Goal: Check status: Check status

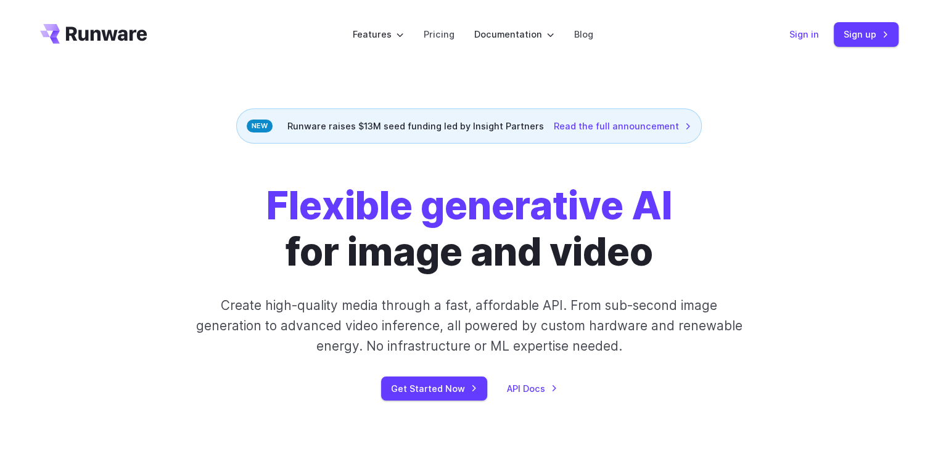
click at [798, 34] on link "Sign in" at bounding box center [804, 34] width 30 height 14
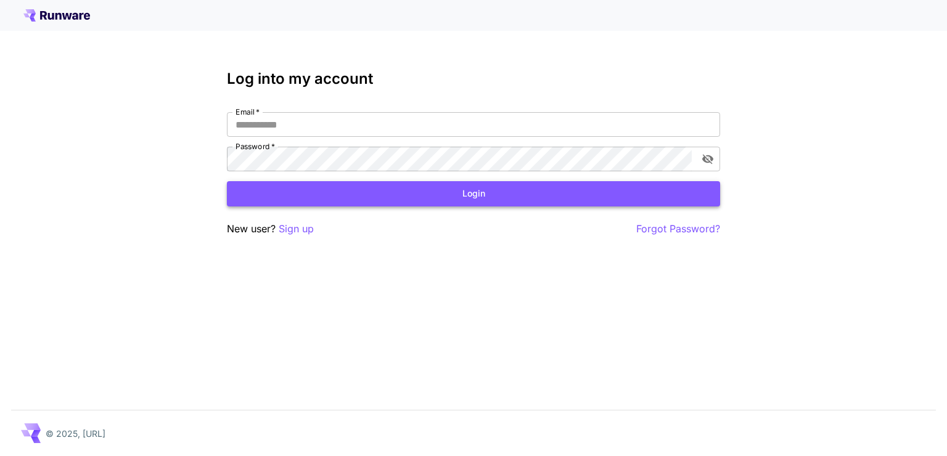
type input "**********"
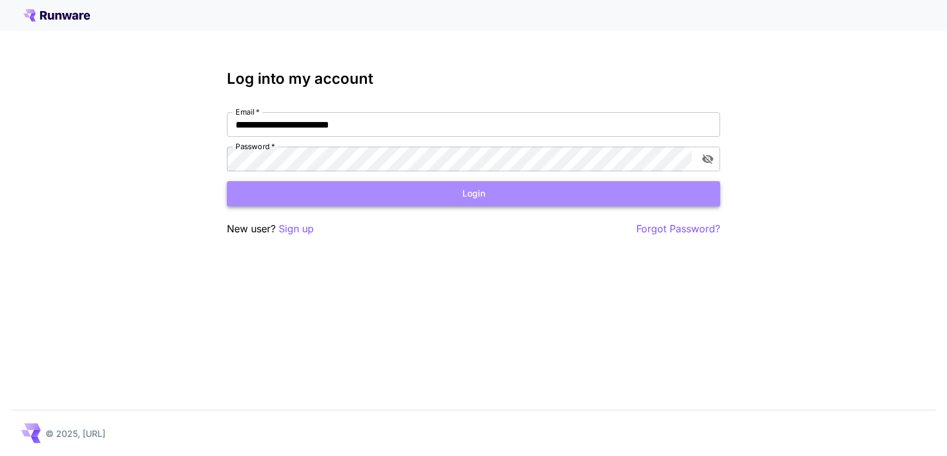
click at [360, 195] on button "Login" at bounding box center [473, 193] width 493 height 25
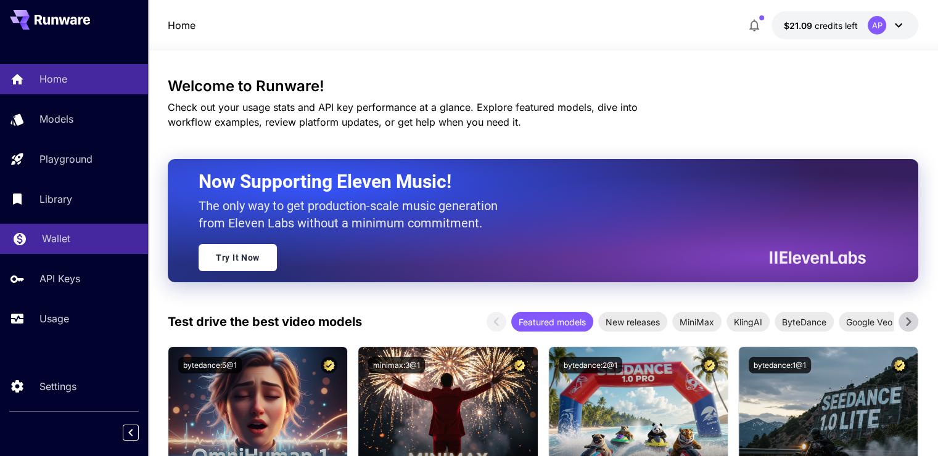
click at [49, 236] on p "Wallet" at bounding box center [56, 238] width 28 height 15
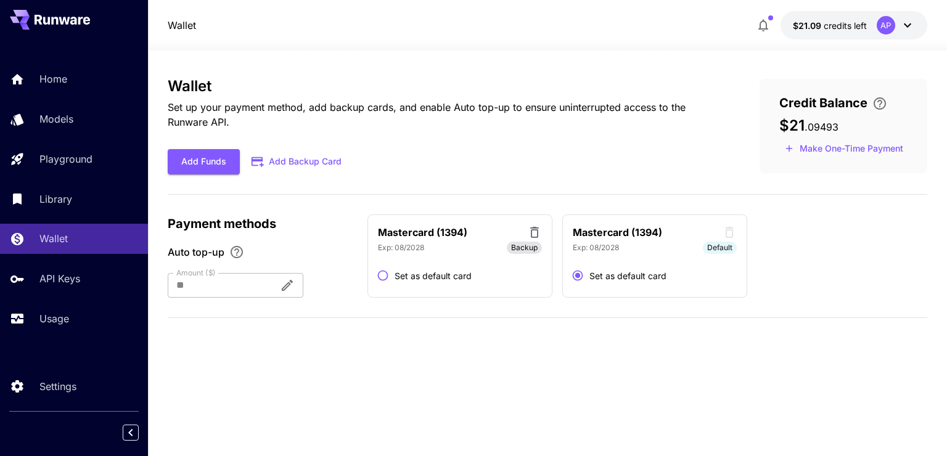
click at [67, 136] on div "Home Models Playground Library Wallet API Keys Usage" at bounding box center [74, 198] width 148 height 269
click at [75, 126] on div "Models" at bounding box center [90, 119] width 96 height 15
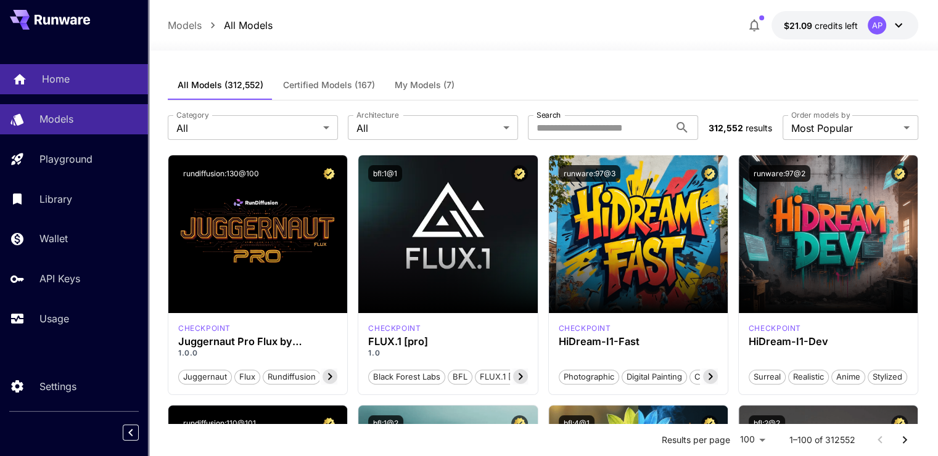
click at [96, 92] on link "Home" at bounding box center [74, 79] width 148 height 30
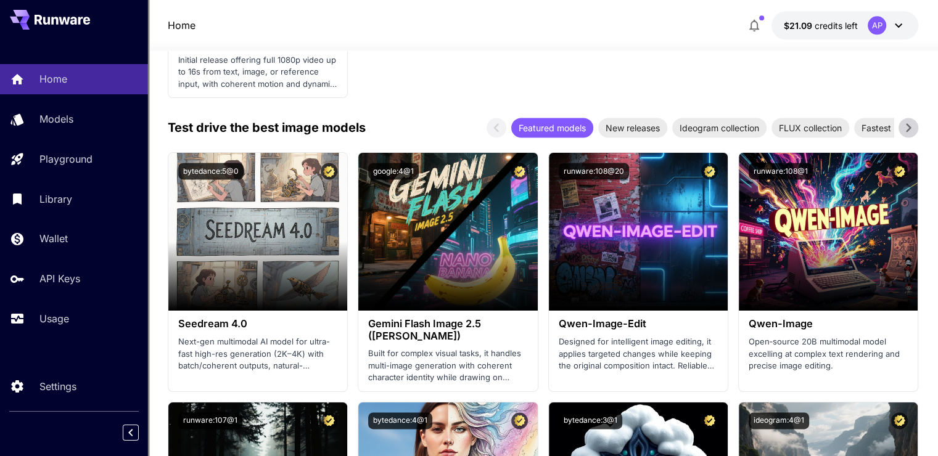
scroll to position [1663, 0]
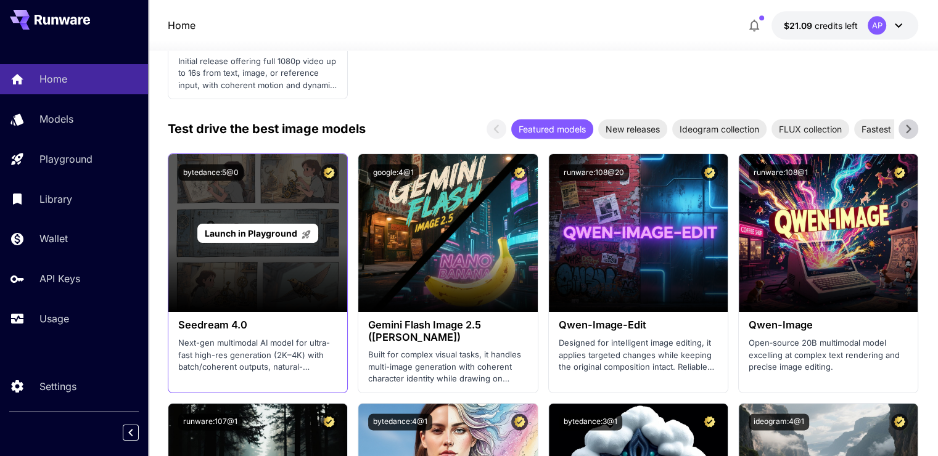
click at [247, 231] on span "Launch in Playground" at bounding box center [251, 233] width 93 height 10
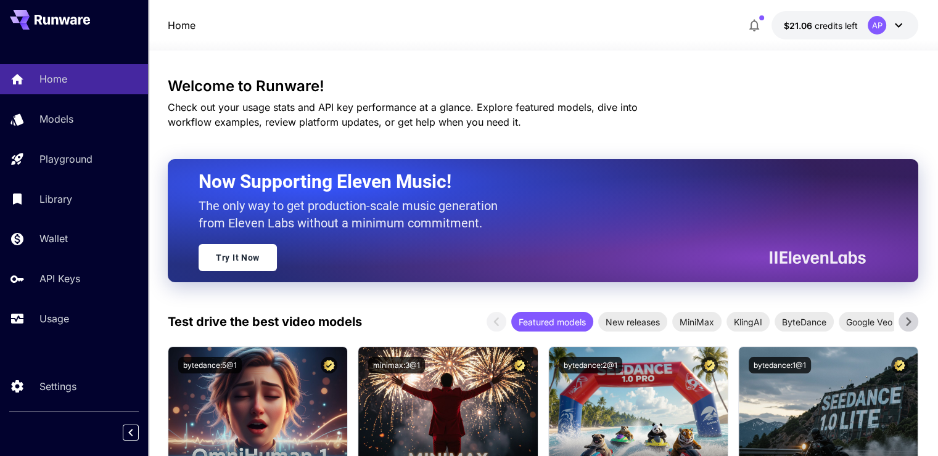
click at [81, 128] on link "Models" at bounding box center [74, 119] width 148 height 30
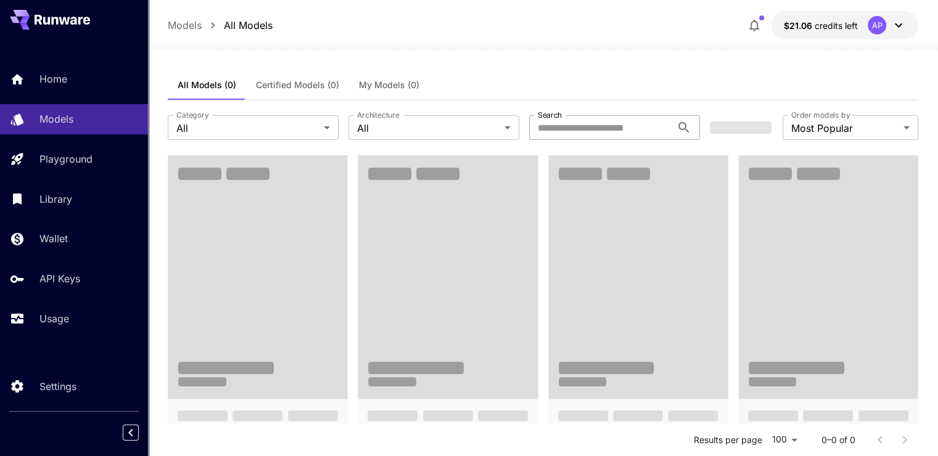
click at [602, 136] on input "Search" at bounding box center [600, 127] width 142 height 25
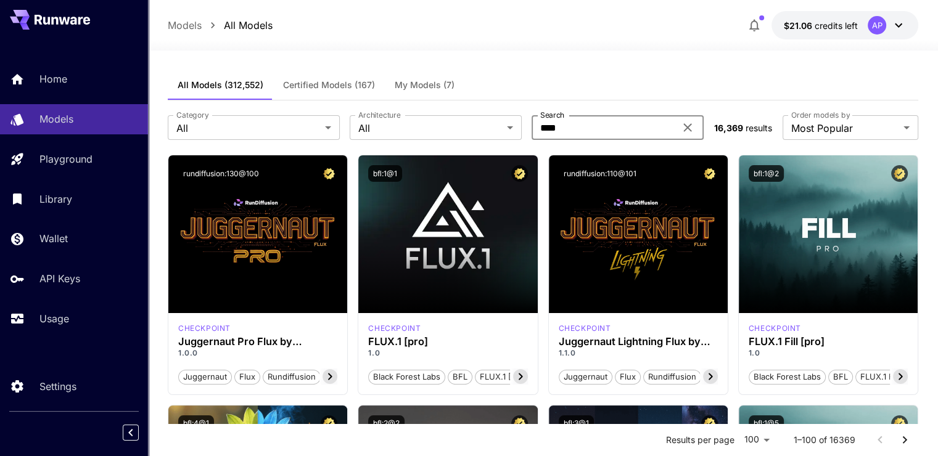
type input "****"
click at [644, 73] on div "All Models (312,552) Certified Models (167) My Models (7)" at bounding box center [543, 85] width 751 height 30
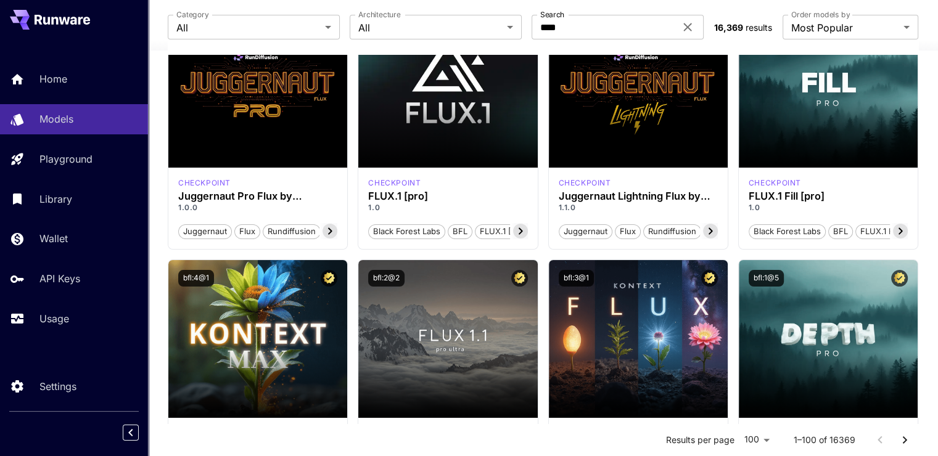
scroll to position [242, 0]
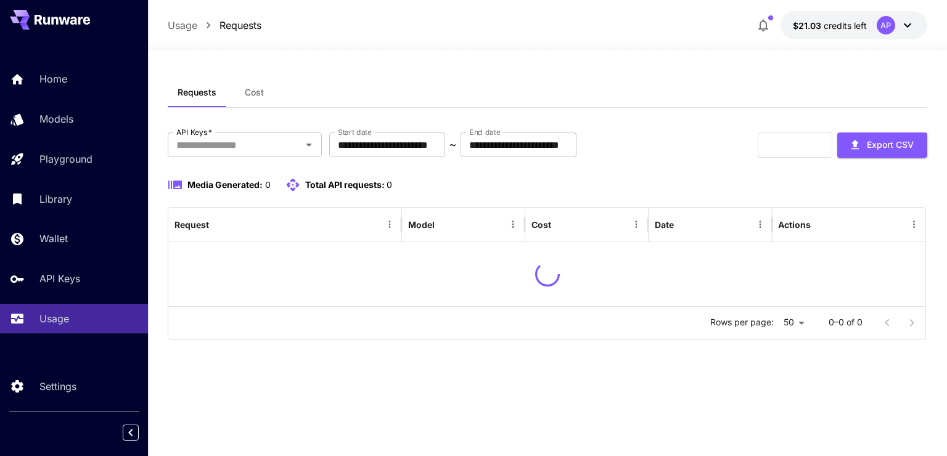
click at [761, 107] on div "Requests Cost" at bounding box center [547, 93] width 759 height 30
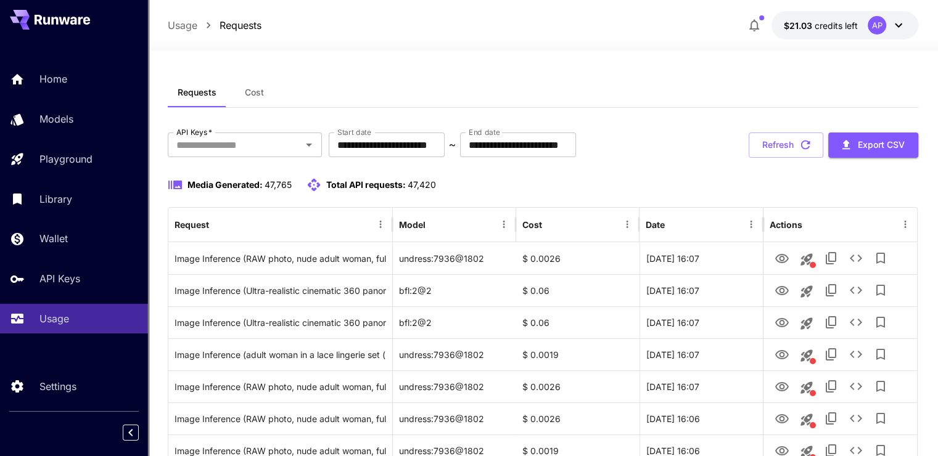
scroll to position [27, 0]
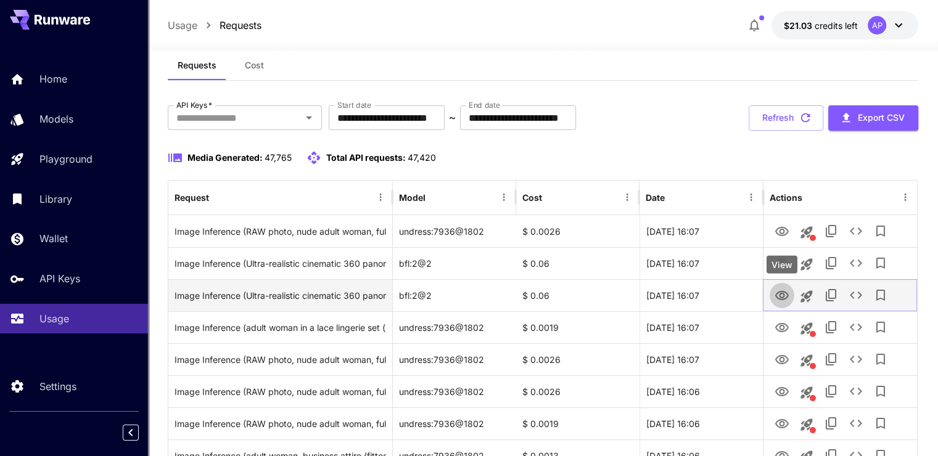
click at [779, 295] on icon "View" at bounding box center [782, 295] width 14 height 9
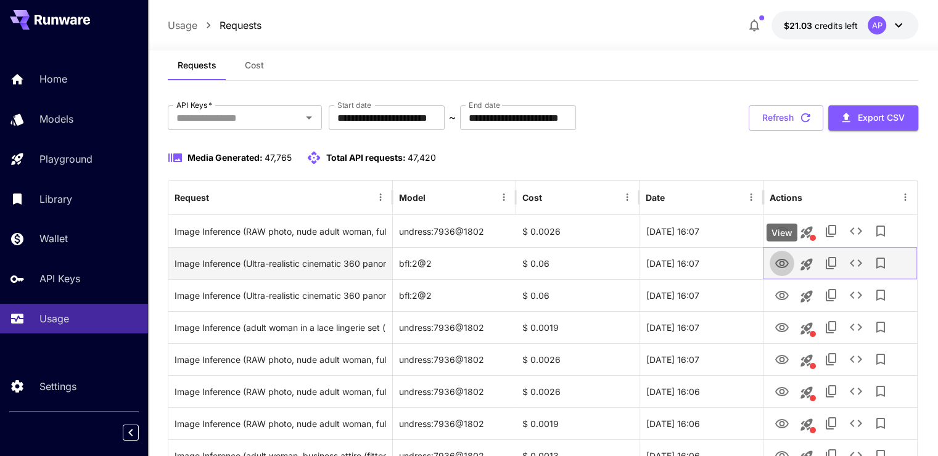
click at [781, 263] on icon "View" at bounding box center [782, 264] width 15 height 15
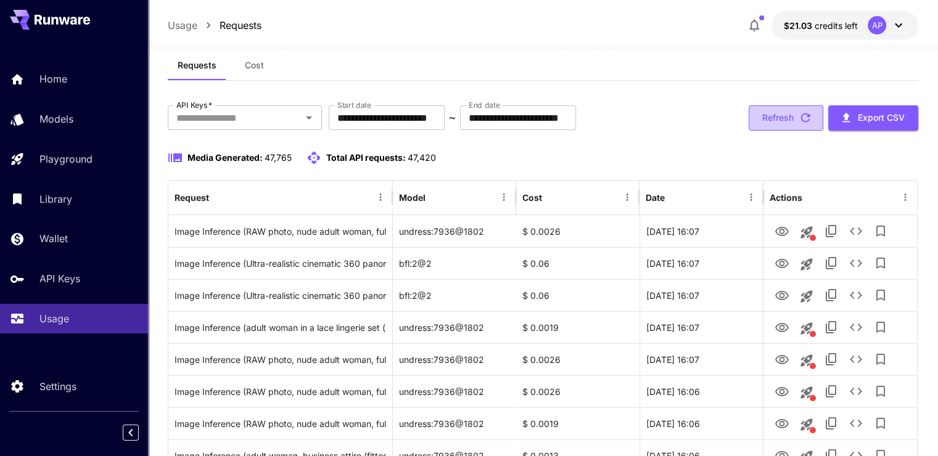
click at [775, 109] on button "Refresh" at bounding box center [786, 117] width 75 height 25
click at [767, 126] on button "Refresh" at bounding box center [786, 117] width 75 height 25
click at [798, 108] on button "Refresh" at bounding box center [786, 117] width 75 height 25
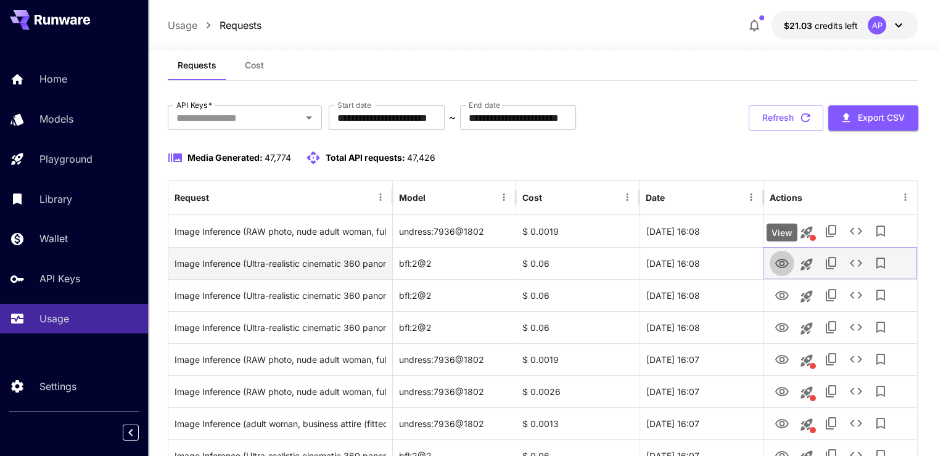
click at [773, 257] on button "View" at bounding box center [782, 262] width 25 height 25
click at [779, 263] on icon "View" at bounding box center [782, 263] width 14 height 9
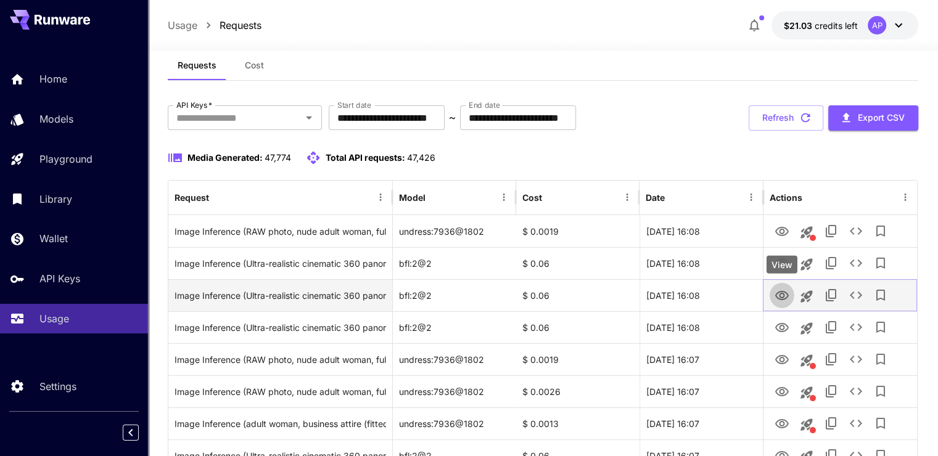
click at [778, 289] on icon "View" at bounding box center [782, 296] width 15 height 15
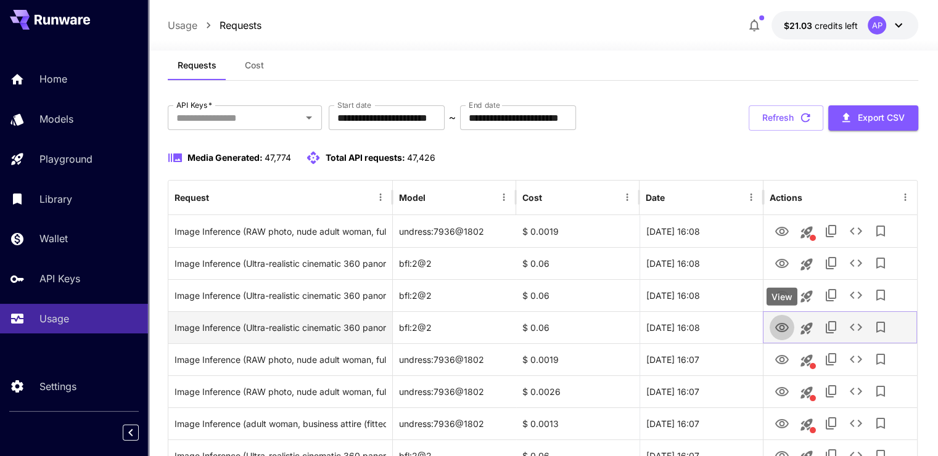
click at [778, 323] on icon "View" at bounding box center [782, 328] width 15 height 15
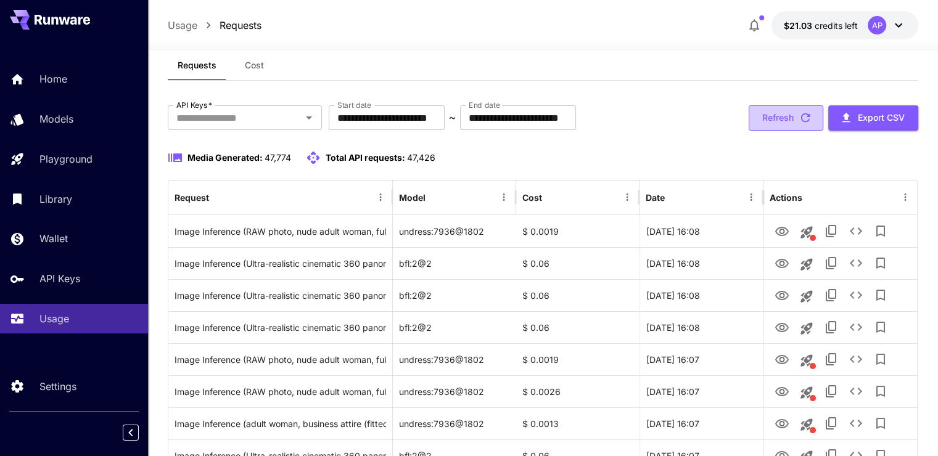
click at [781, 120] on button "Refresh" at bounding box center [786, 117] width 75 height 25
click at [799, 118] on icon "button" at bounding box center [806, 118] width 14 height 14
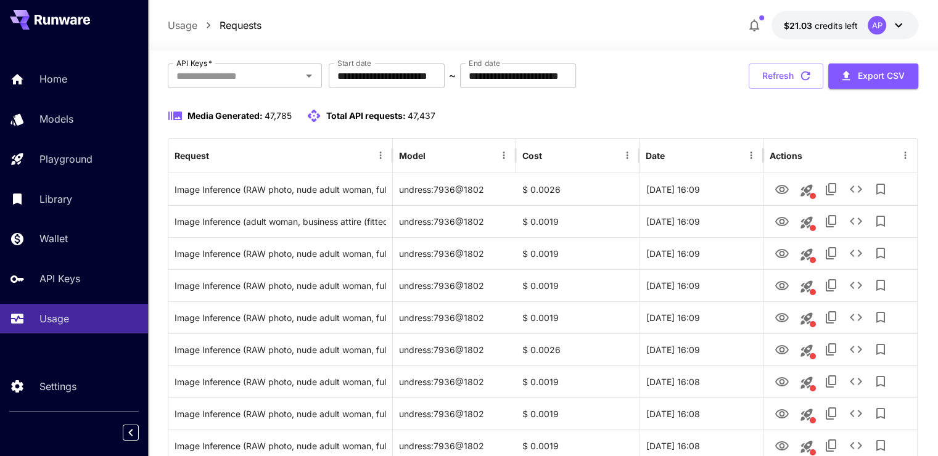
scroll to position [68, 0]
click at [790, 70] on button "Refresh" at bounding box center [786, 76] width 75 height 25
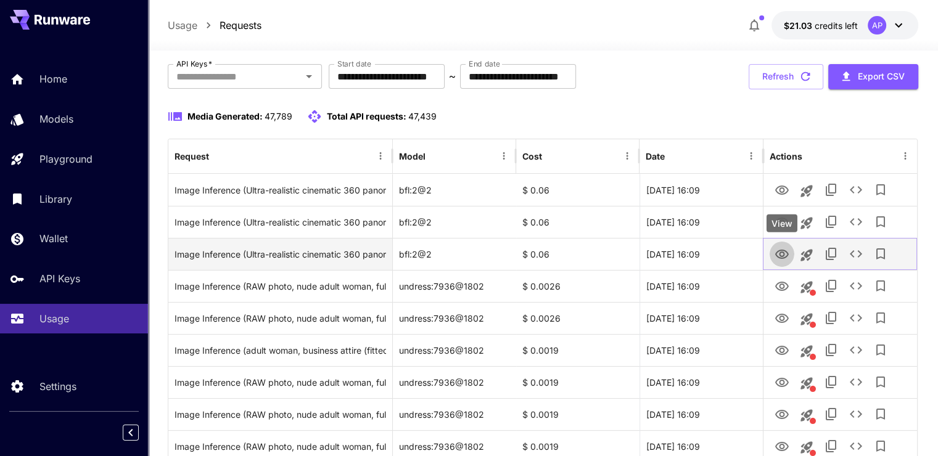
click at [781, 260] on icon "View" at bounding box center [782, 254] width 15 height 15
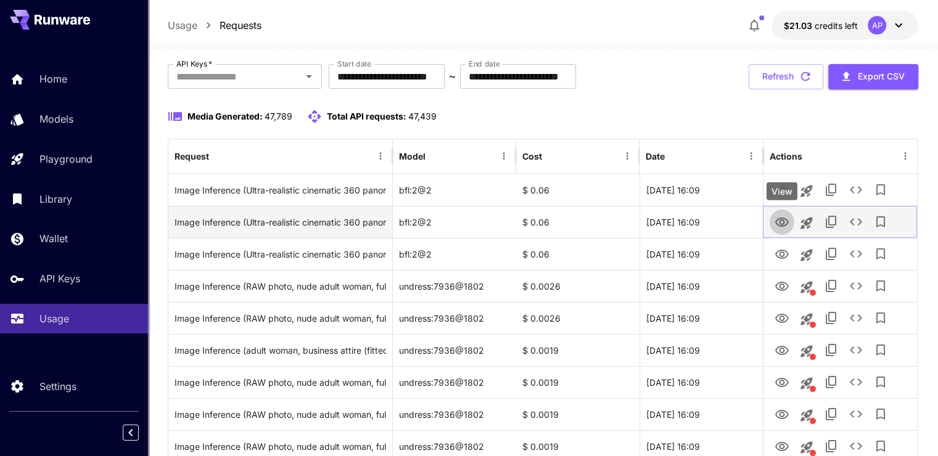
click at [781, 221] on icon "View" at bounding box center [782, 222] width 15 height 15
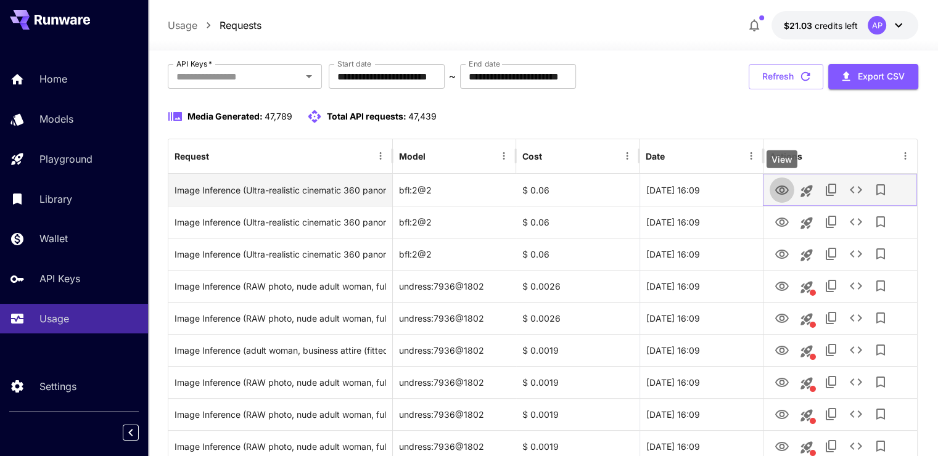
click at [786, 192] on icon "View" at bounding box center [782, 190] width 14 height 9
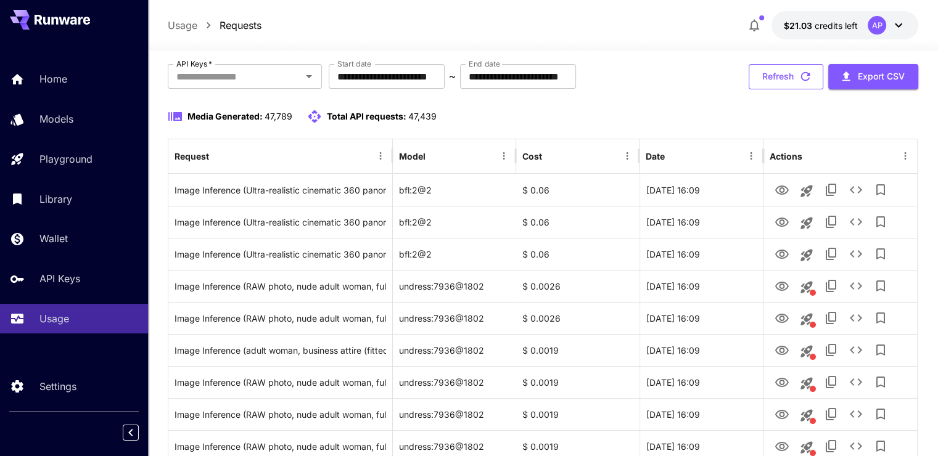
click at [775, 70] on button "Refresh" at bounding box center [786, 76] width 75 height 25
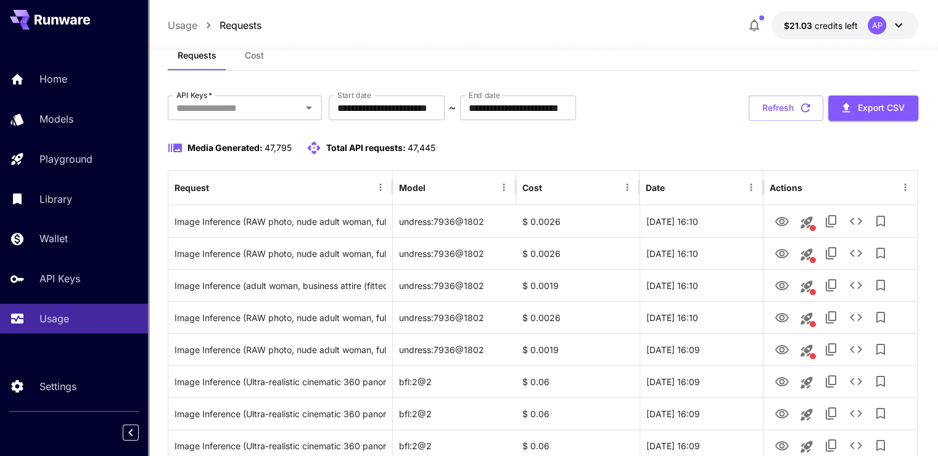
scroll to position [37, 0]
click at [794, 115] on button "Refresh" at bounding box center [786, 108] width 75 height 25
click at [799, 104] on icon "button" at bounding box center [806, 108] width 14 height 14
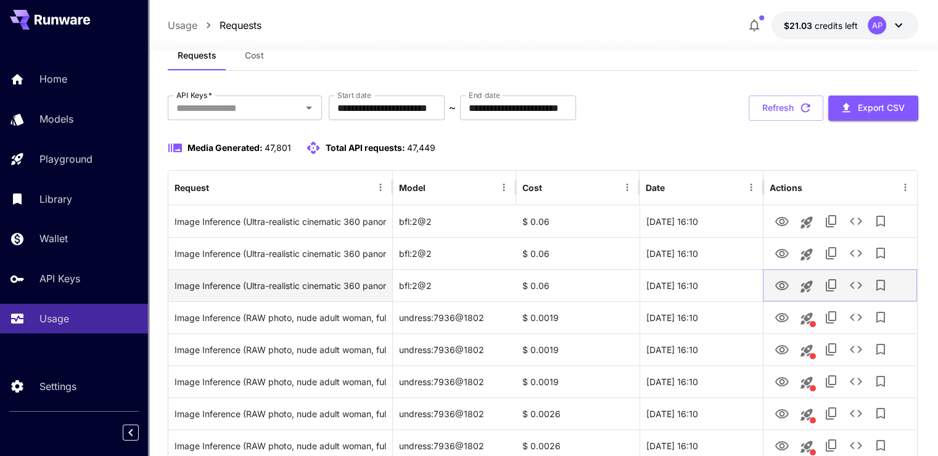
click at [778, 281] on icon "View" at bounding box center [782, 286] width 15 height 15
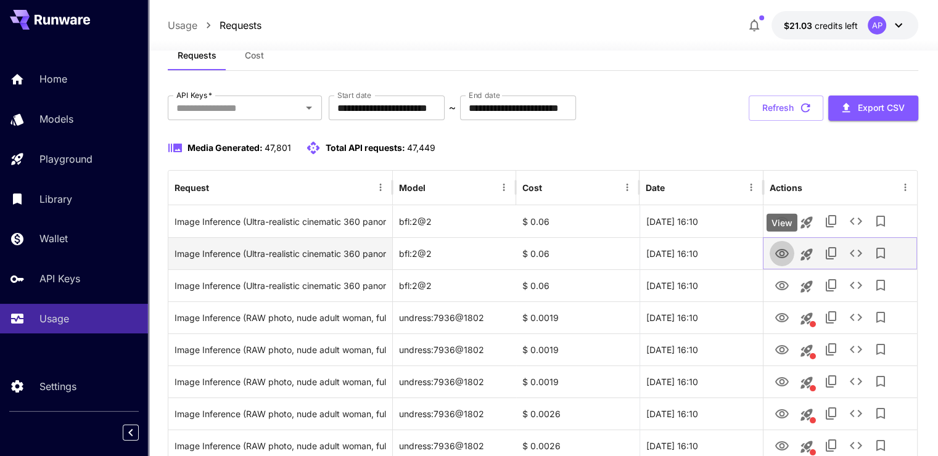
click at [784, 254] on icon "View" at bounding box center [782, 254] width 15 height 15
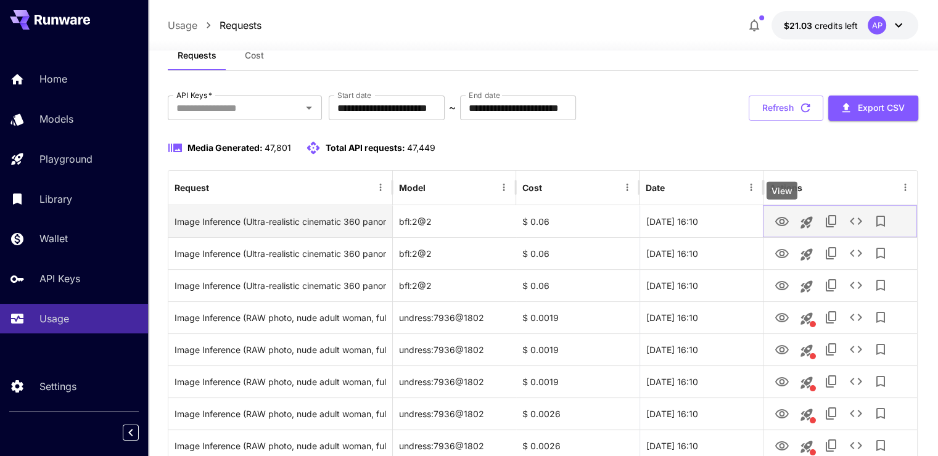
click at [777, 213] on link "View" at bounding box center [782, 220] width 15 height 15
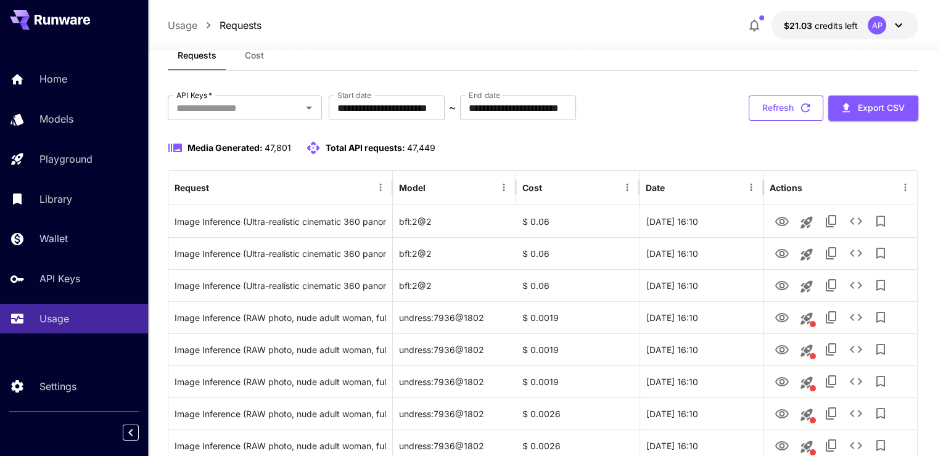
click at [775, 104] on button "Refresh" at bounding box center [786, 108] width 75 height 25
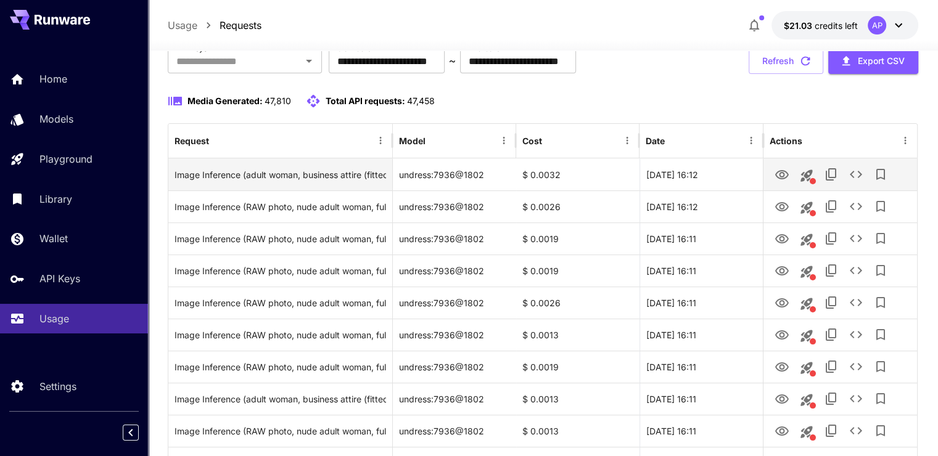
scroll to position [83, 0]
click at [779, 61] on button "Refresh" at bounding box center [786, 61] width 75 height 25
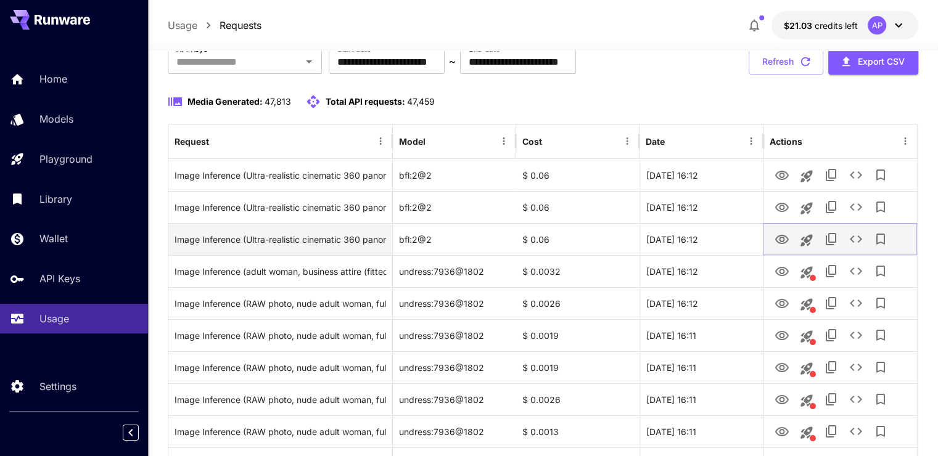
click at [775, 237] on icon "View" at bounding box center [782, 239] width 15 height 15
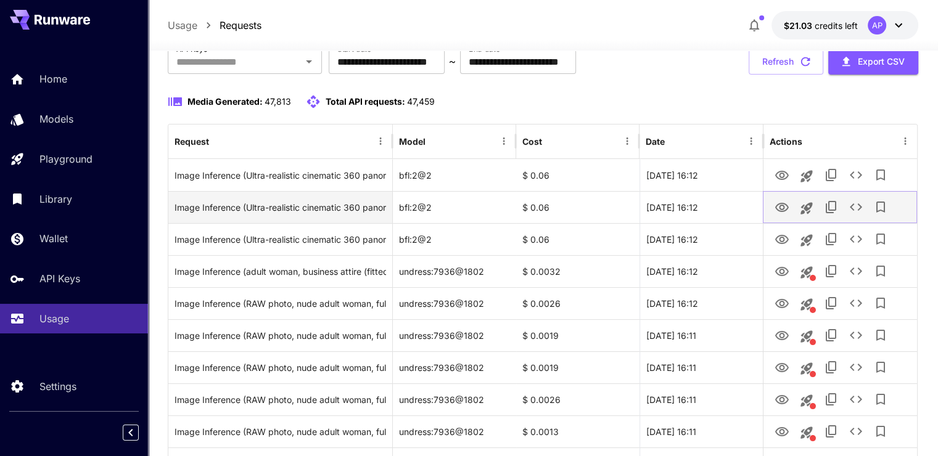
click at [785, 204] on icon "View" at bounding box center [782, 207] width 14 height 9
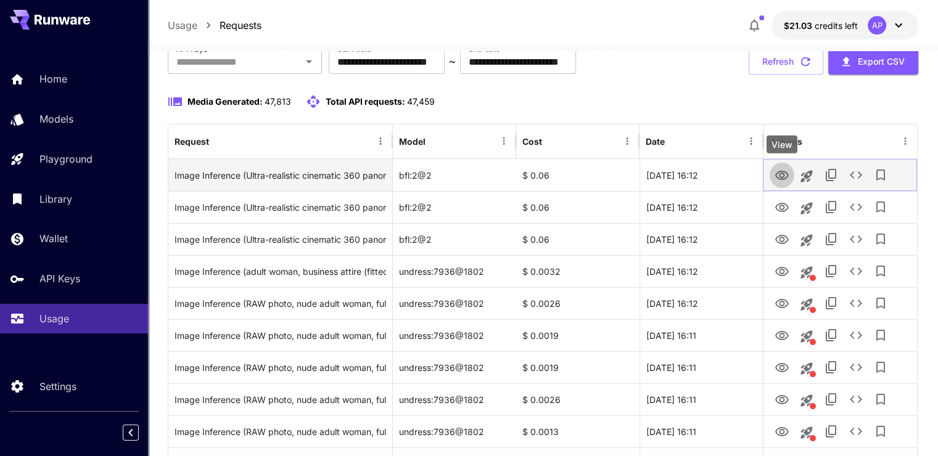
click at [793, 173] on button "View" at bounding box center [782, 174] width 25 height 25
click at [779, 170] on icon "View" at bounding box center [782, 175] width 15 height 15
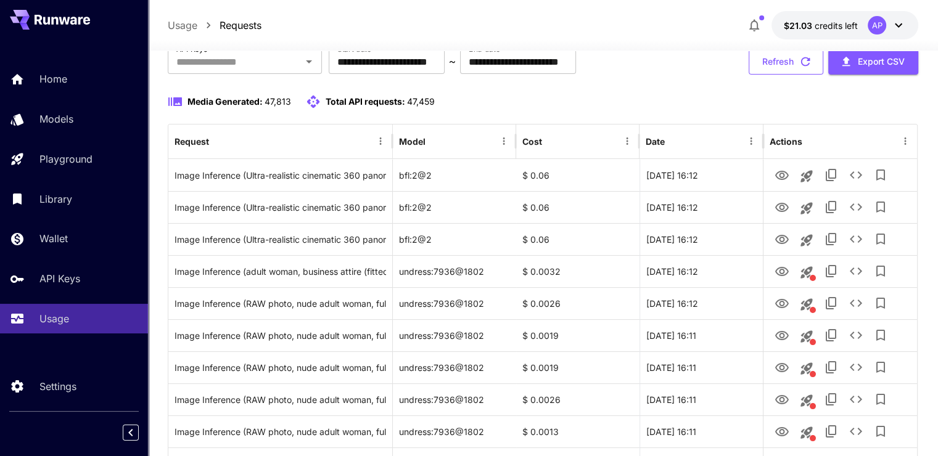
click at [786, 67] on button "Refresh" at bounding box center [786, 61] width 75 height 25
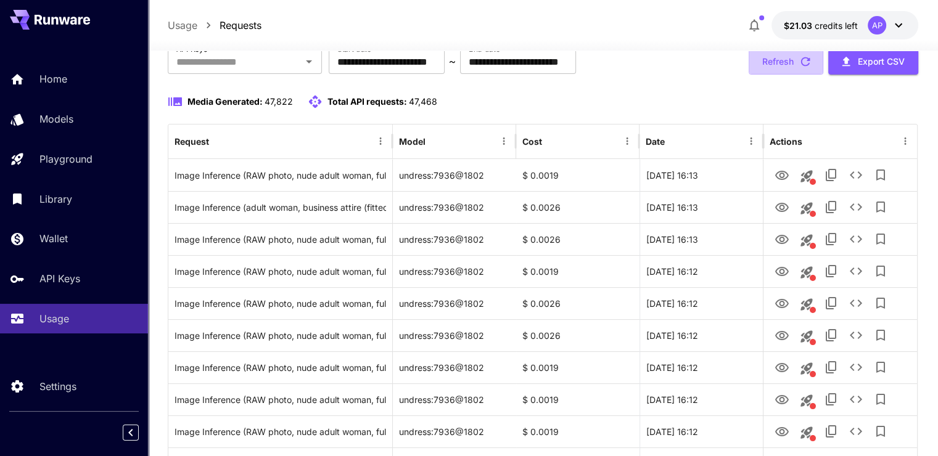
click at [786, 67] on button "Refresh" at bounding box center [786, 61] width 75 height 25
click at [786, 62] on button "Refresh" at bounding box center [786, 61] width 75 height 25
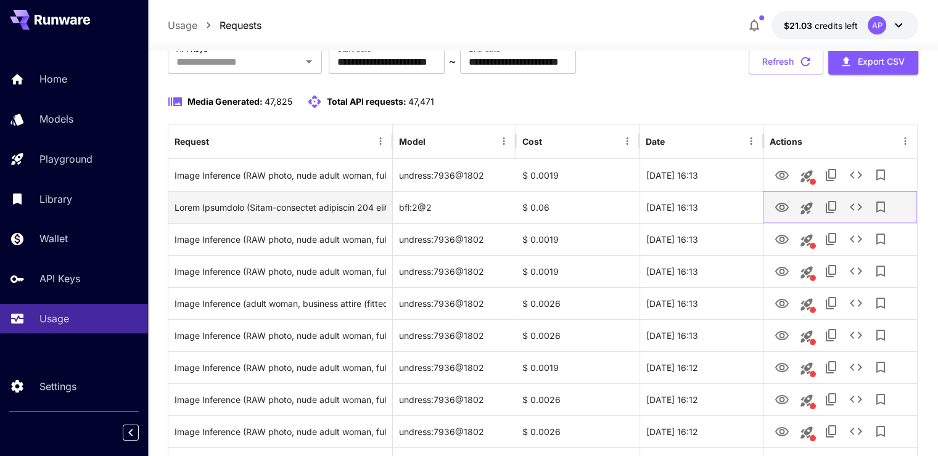
click at [779, 203] on icon "View" at bounding box center [782, 207] width 14 height 9
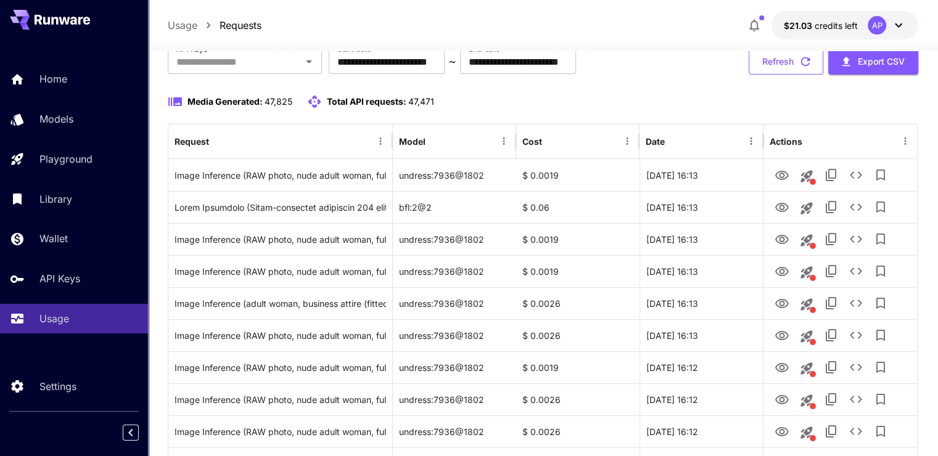
click at [782, 64] on button "Refresh" at bounding box center [786, 61] width 75 height 25
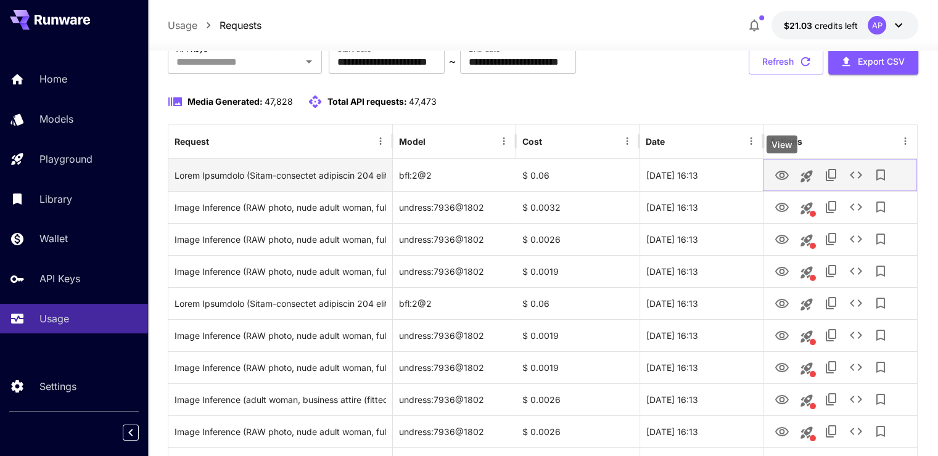
click at [775, 171] on icon "View" at bounding box center [782, 175] width 15 height 15
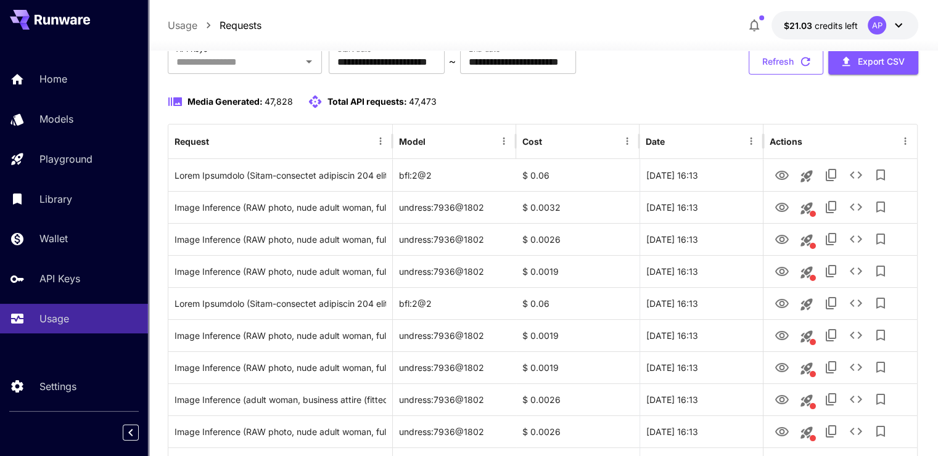
click at [773, 69] on button "Refresh" at bounding box center [786, 61] width 75 height 25
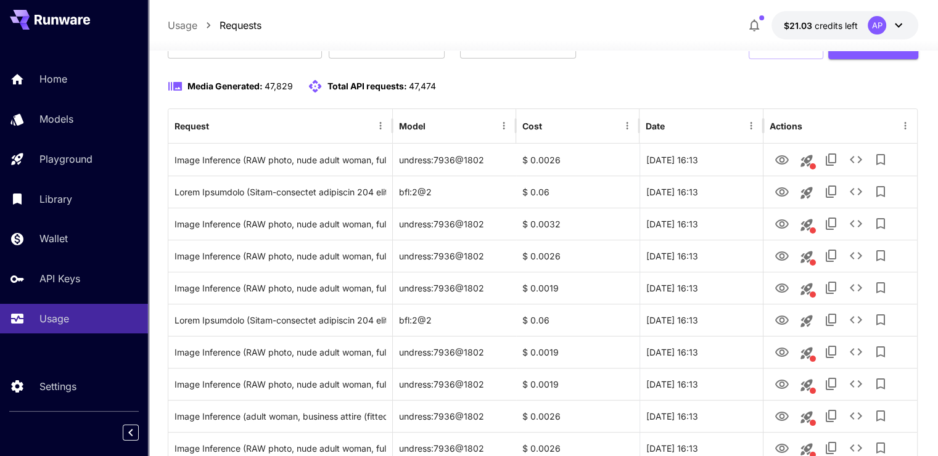
scroll to position [81, 0]
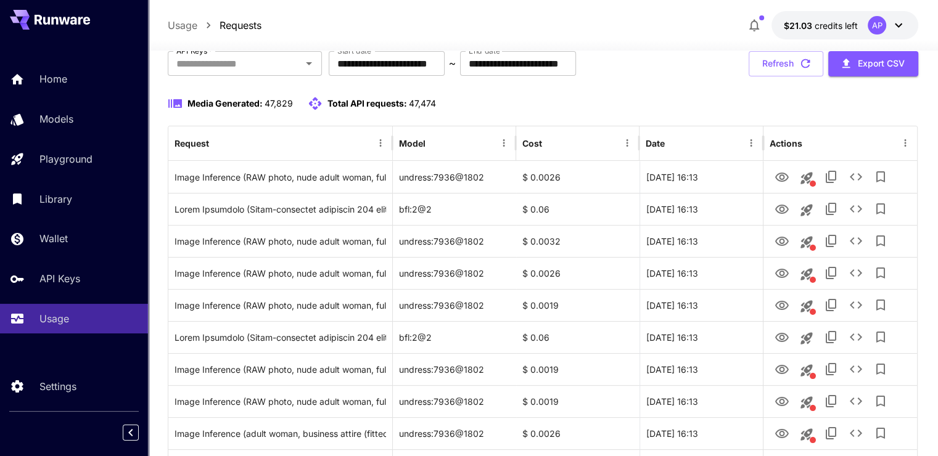
click at [799, 69] on icon "button" at bounding box center [806, 64] width 14 height 14
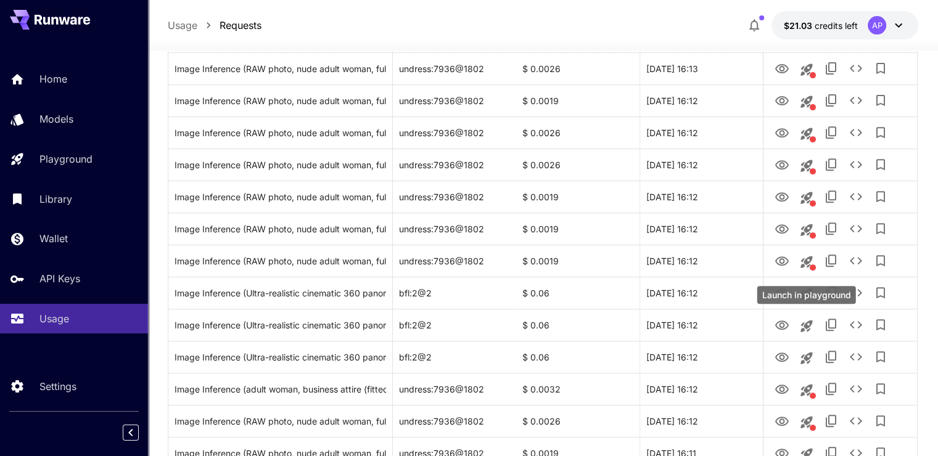
scroll to position [507, 0]
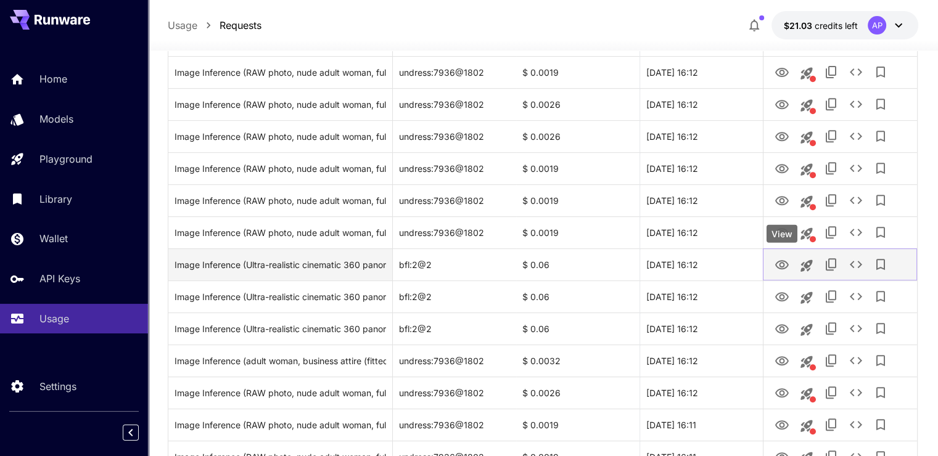
click at [784, 259] on icon "View" at bounding box center [782, 265] width 15 height 15
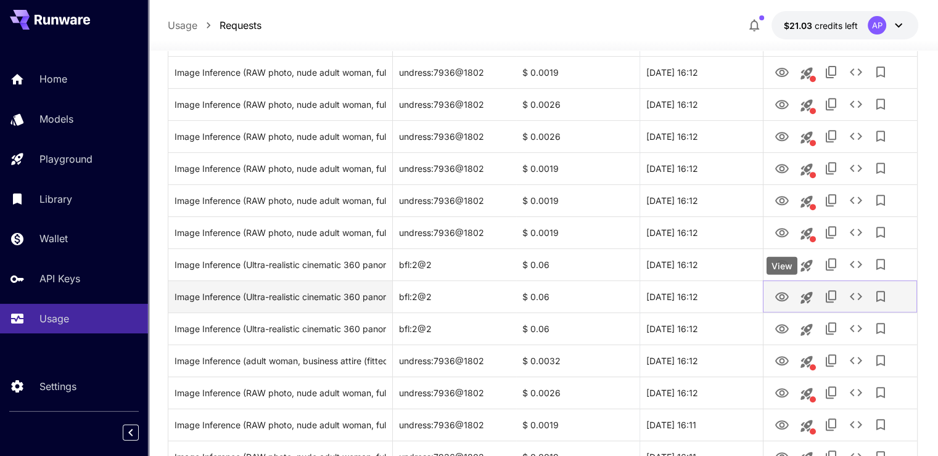
click at [786, 292] on icon "View" at bounding box center [782, 297] width 15 height 15
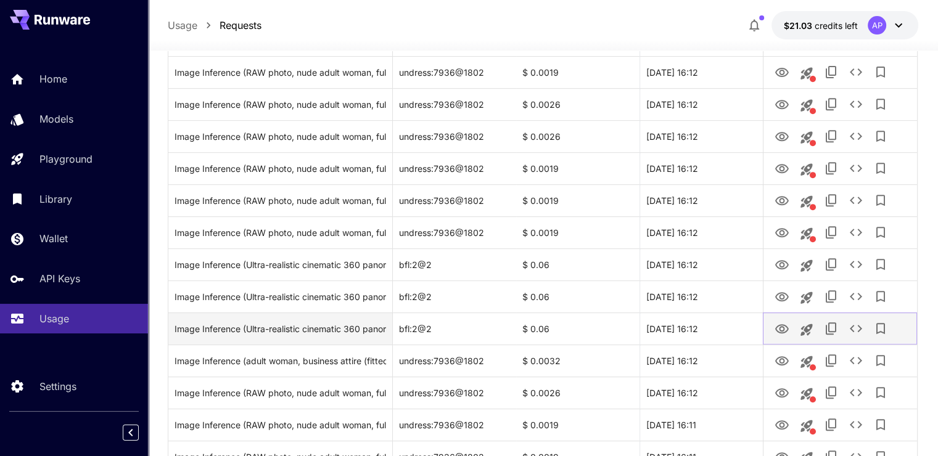
click at [786, 330] on icon "View" at bounding box center [782, 328] width 14 height 9
